Goal: Transaction & Acquisition: Purchase product/service

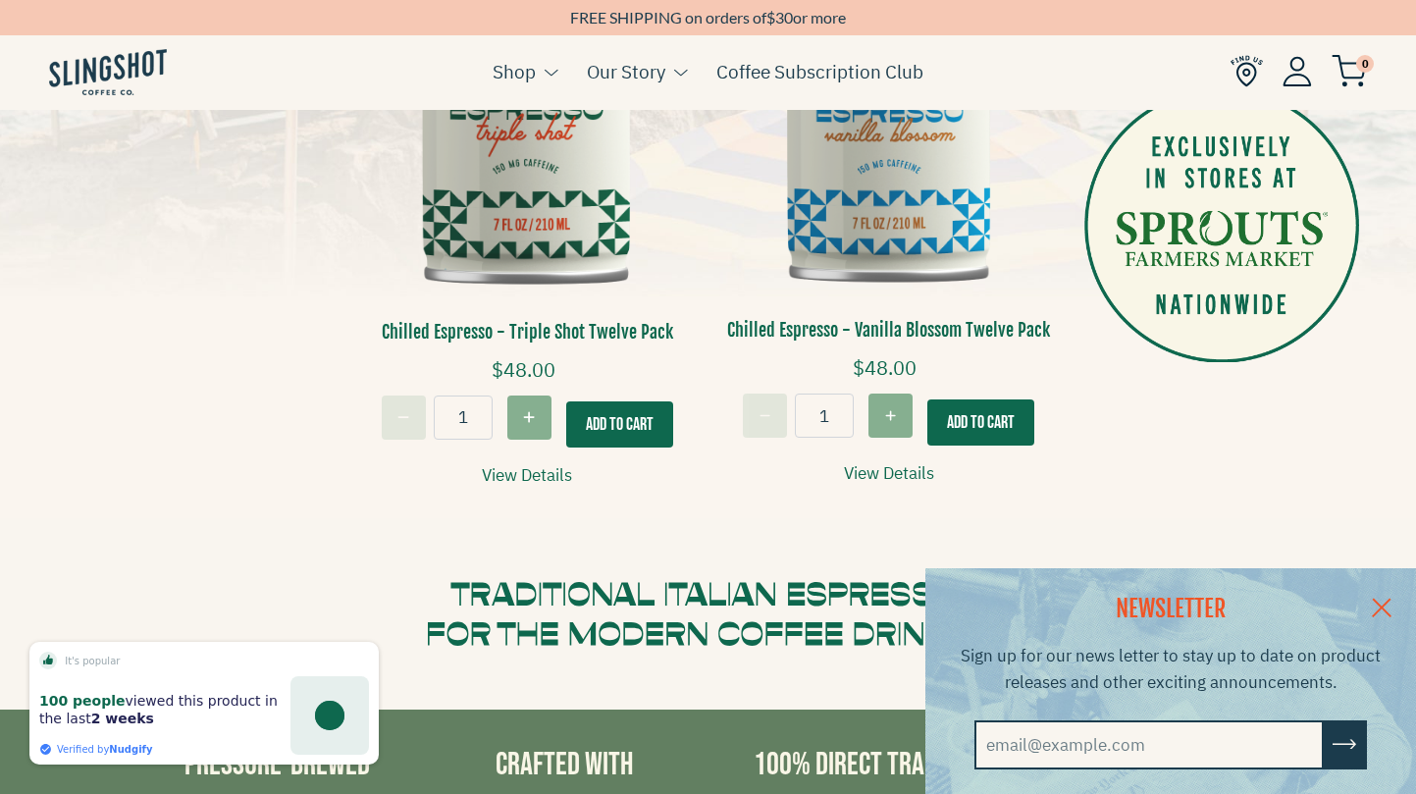
scroll to position [632, 0]
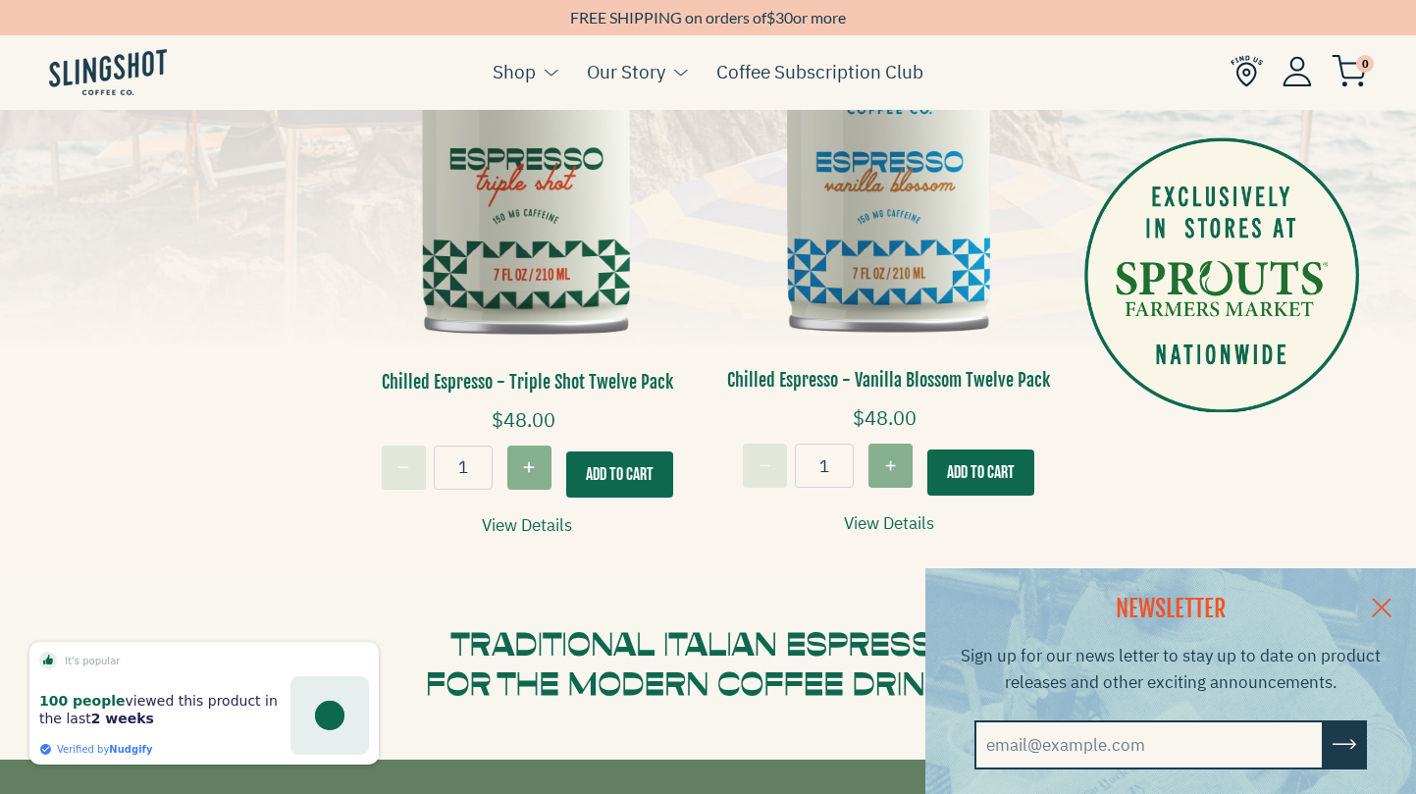
click at [537, 223] on img at bounding box center [527, 124] width 332 height 501
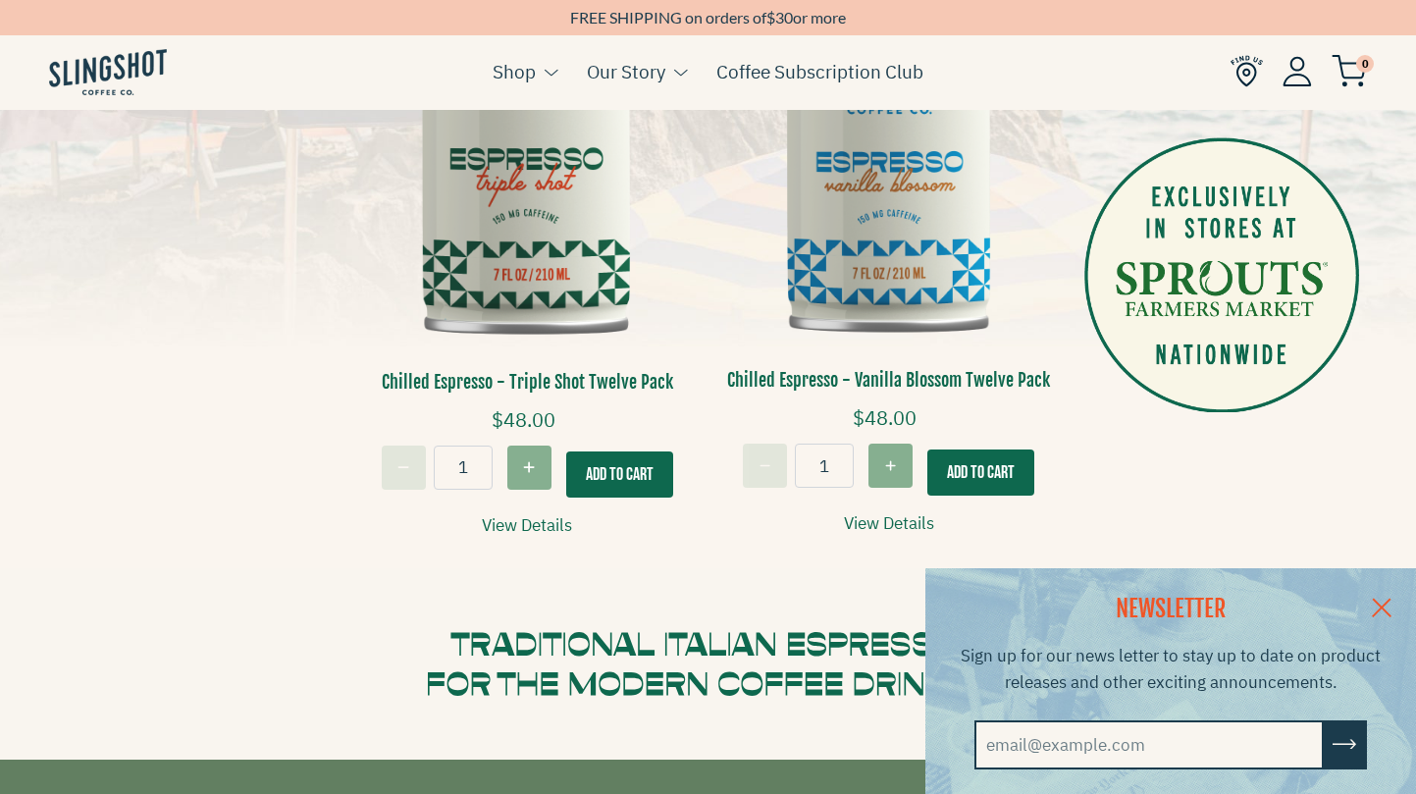
scroll to position [629, 0]
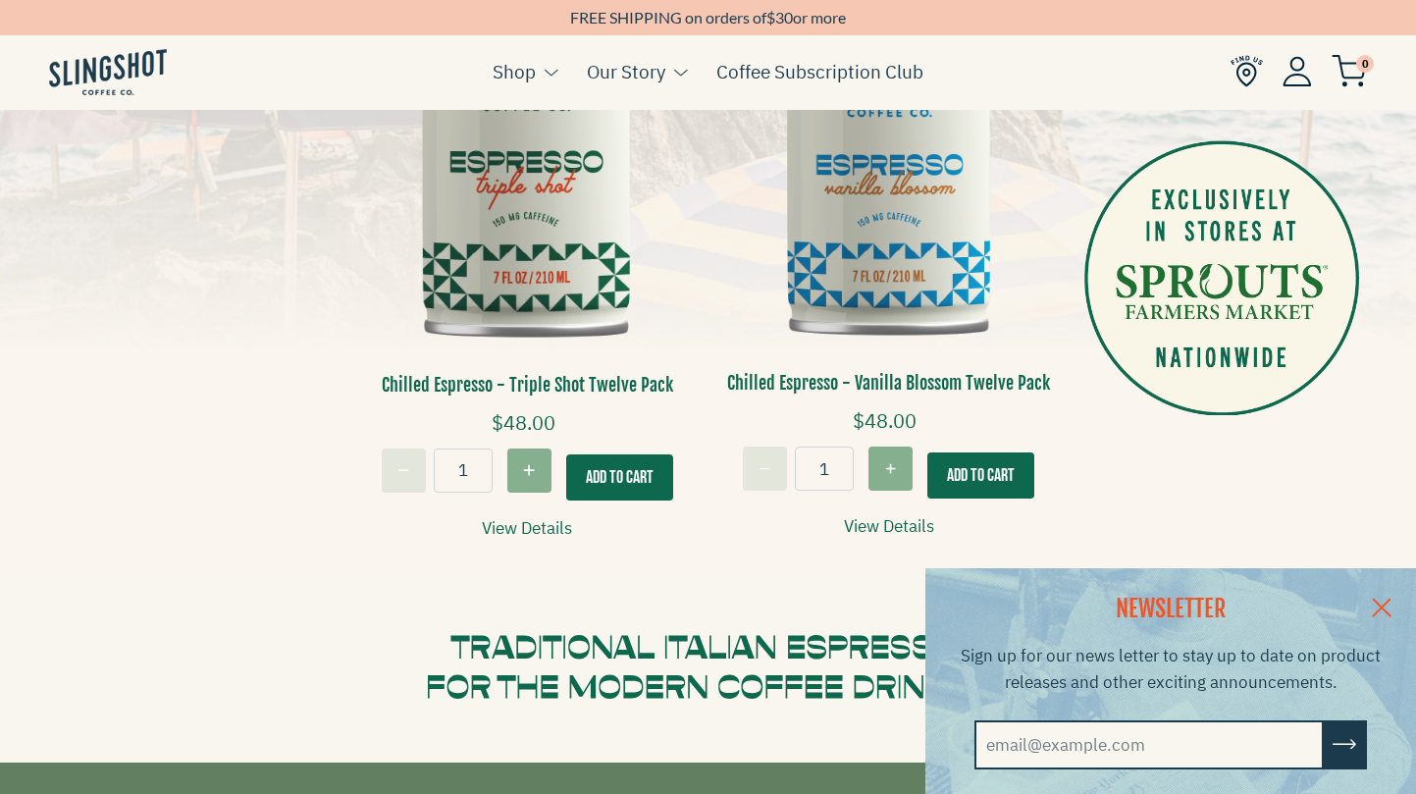
click at [544, 519] on link "View Details" at bounding box center [527, 528] width 90 height 27
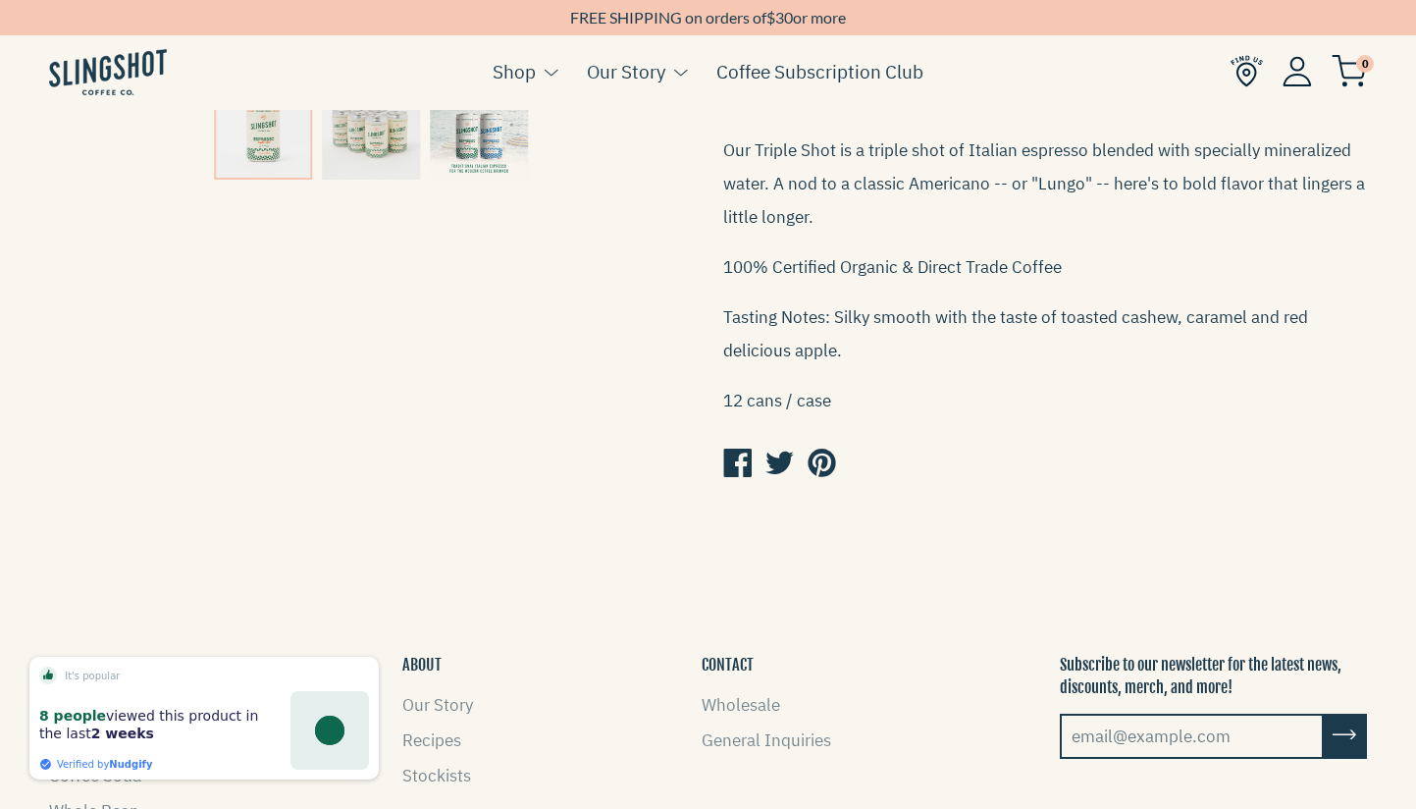
scroll to position [512, 0]
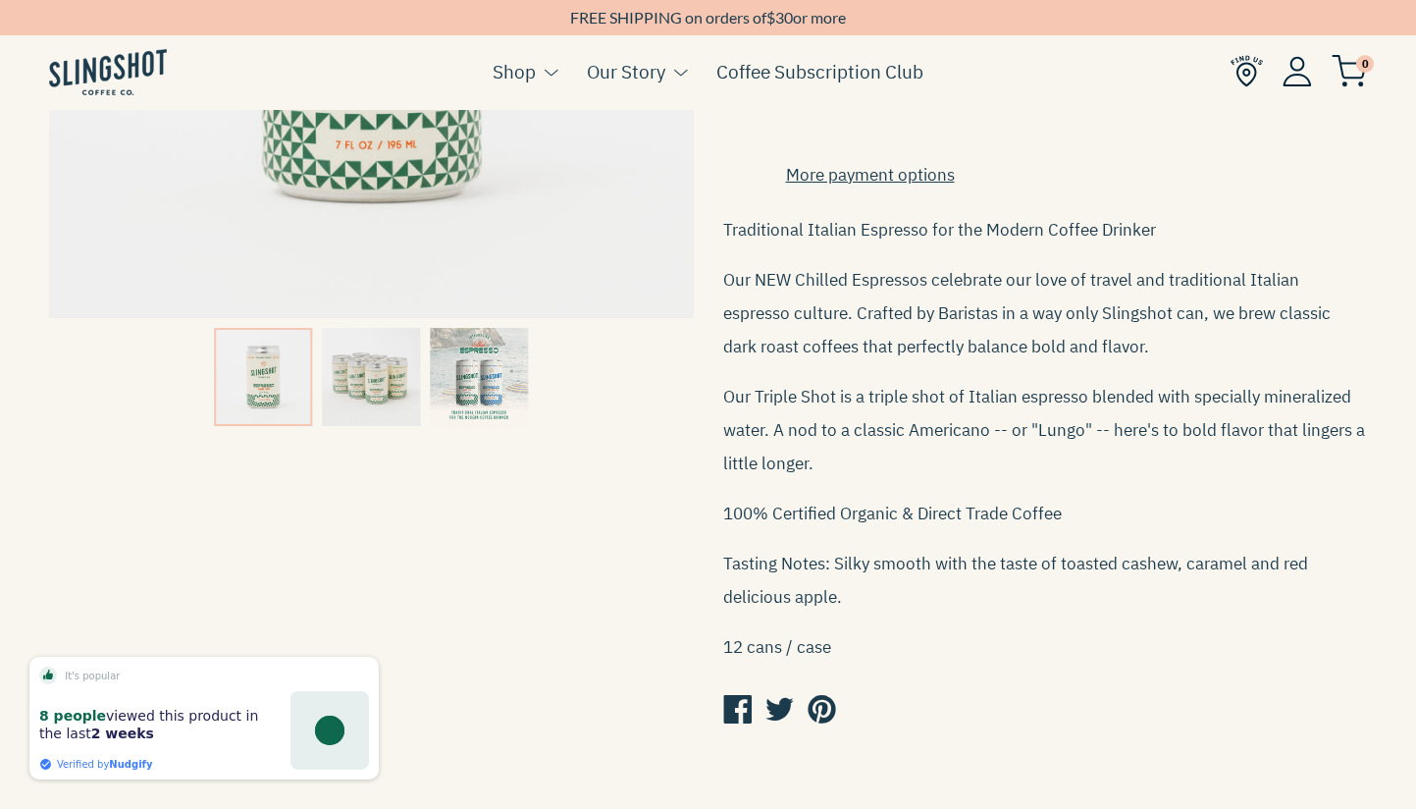
click at [386, 375] on img at bounding box center [371, 377] width 98 height 98
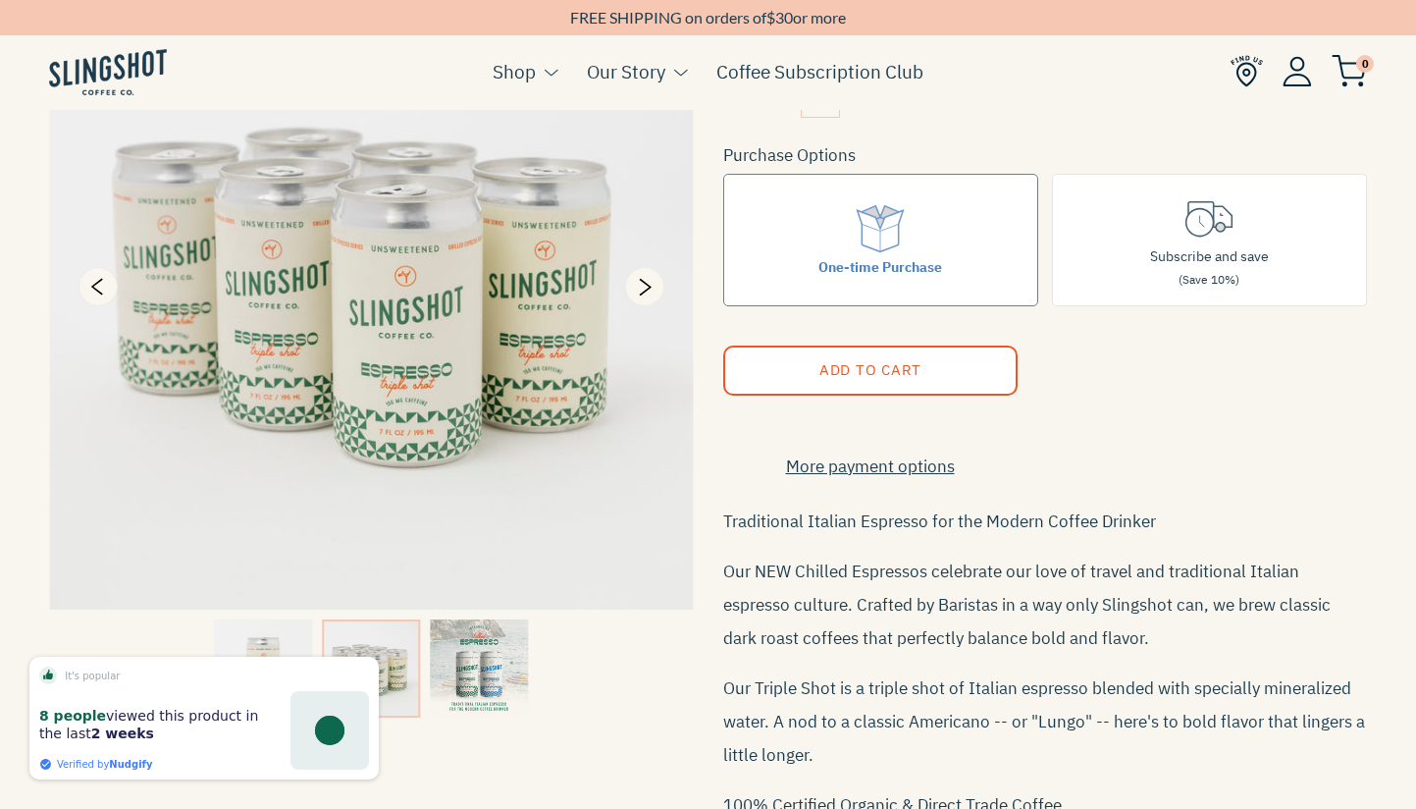
scroll to position [246, 0]
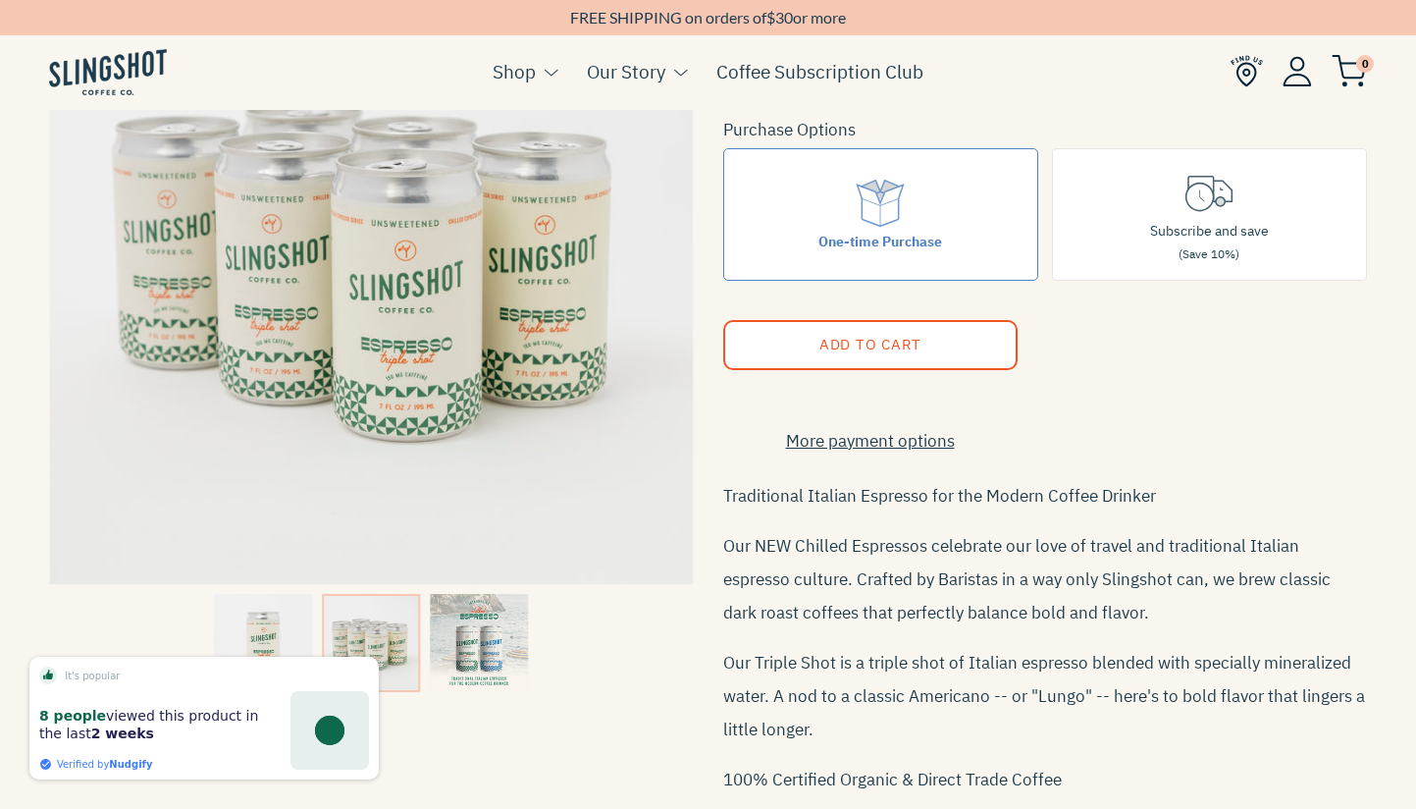
click at [495, 610] on img at bounding box center [479, 643] width 98 height 98
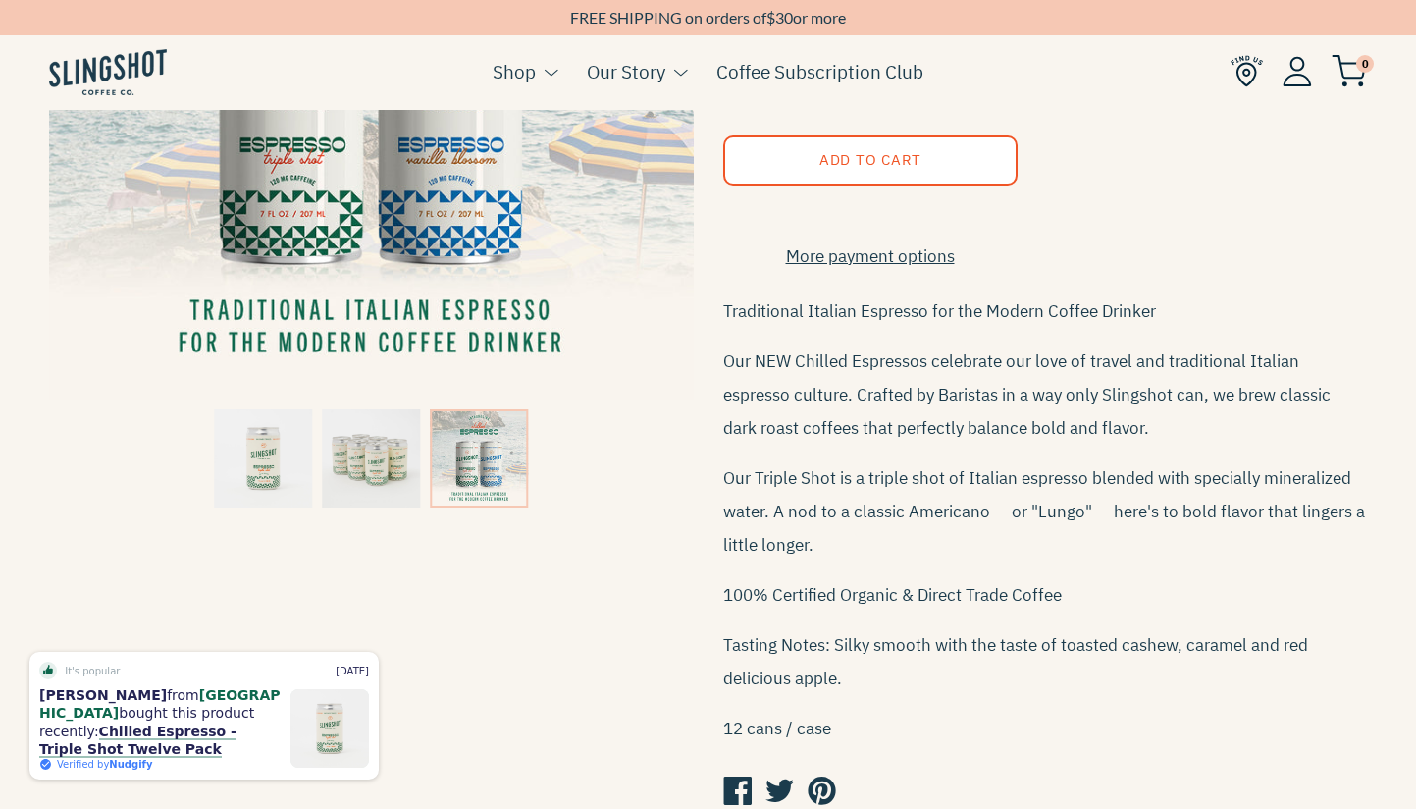
scroll to position [0, 0]
